Goal: Information Seeking & Learning: Check status

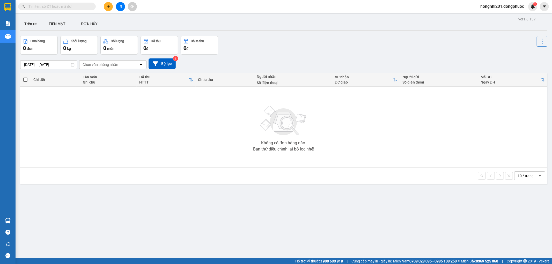
click at [48, 47] on div "0 đơn" at bounding box center [39, 48] width 32 height 7
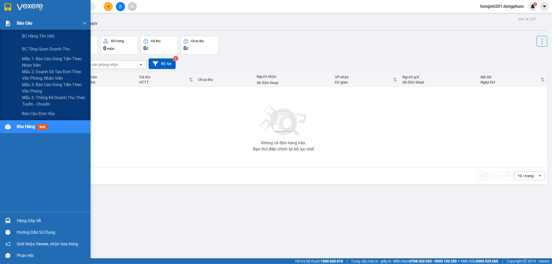
click at [25, 21] on span "Báo cáo" at bounding box center [25, 23] width 16 height 6
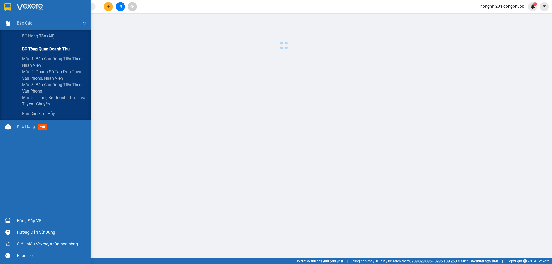
click at [49, 47] on span "BC tổng quan doanh thu" at bounding box center [46, 49] width 48 height 6
